Goal: Find specific page/section: Find specific page/section

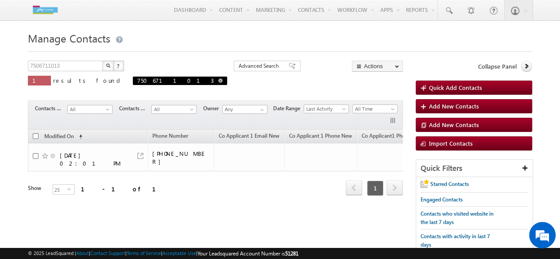
click at [218, 81] on span at bounding box center [220, 80] width 4 height 4
type input "Search Contacts"
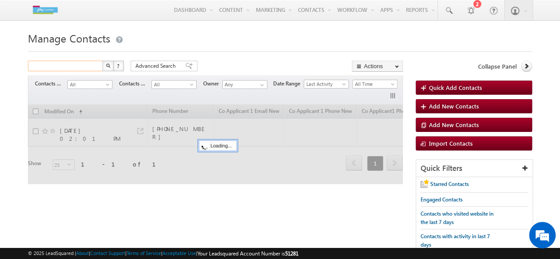
click at [81, 65] on input "text" at bounding box center [66, 66] width 76 height 11
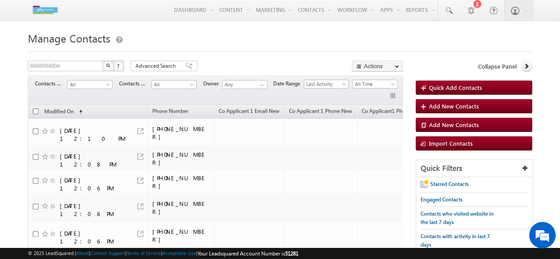
click at [107, 70] on button "button" at bounding box center [108, 66] width 12 height 11
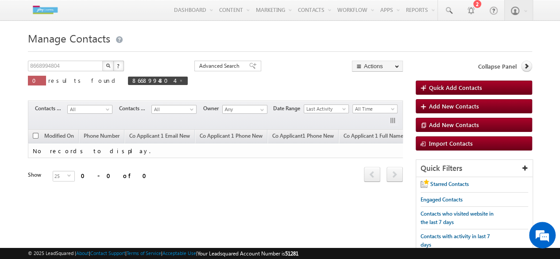
click at [105, 69] on button "button" at bounding box center [108, 66] width 12 height 11
click at [179, 82] on span at bounding box center [181, 80] width 4 height 4
type input "Search Contacts"
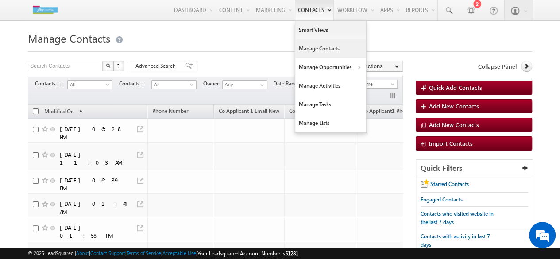
click at [312, 51] on link "Manage Contacts" at bounding box center [330, 48] width 71 height 19
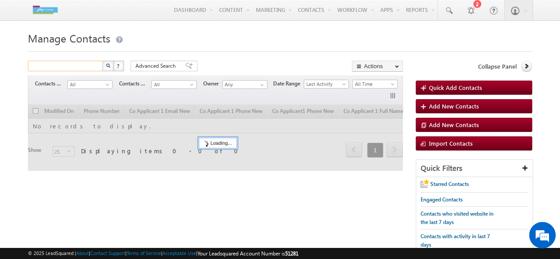
click at [77, 65] on input "text" at bounding box center [66, 66] width 76 height 11
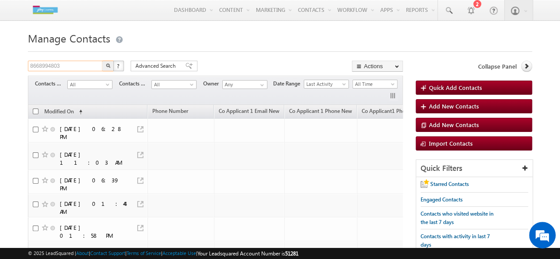
type input "8668994803"
click at [107, 64] on img "button" at bounding box center [108, 65] width 4 height 4
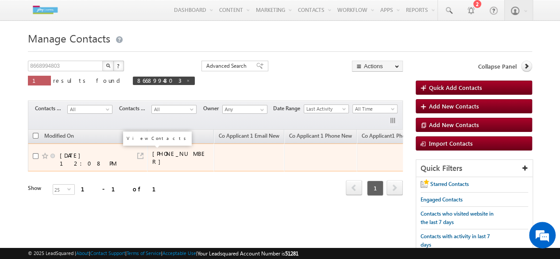
click at [142, 153] on link at bounding box center [140, 156] width 6 height 6
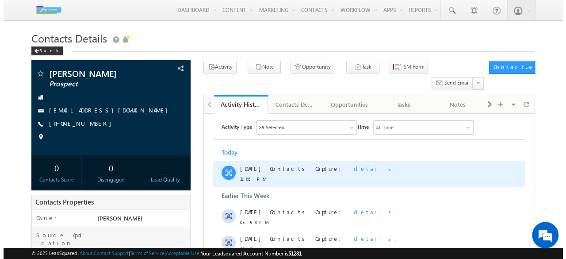
click at [354, 166] on span "details" at bounding box center [374, 169] width 41 height 8
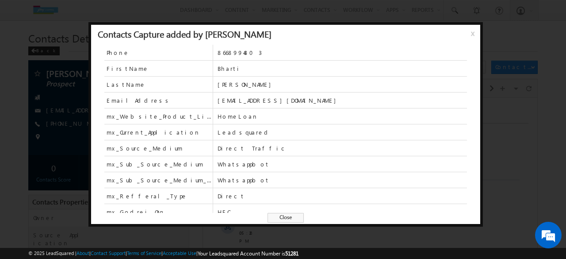
click at [471, 34] on span "x" at bounding box center [474, 37] width 7 height 16
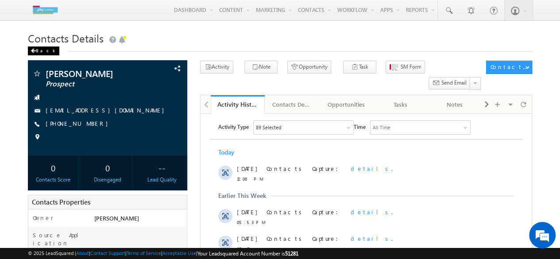
click at [43, 51] on div "Back" at bounding box center [43, 50] width 31 height 9
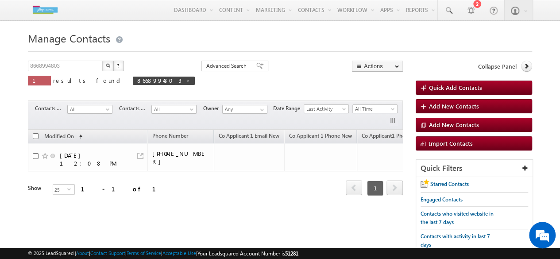
click at [106, 67] on img "button" at bounding box center [108, 65] width 4 height 4
click at [107, 67] on img "button" at bounding box center [108, 65] width 4 height 4
